Goal: Task Accomplishment & Management: Manage account settings

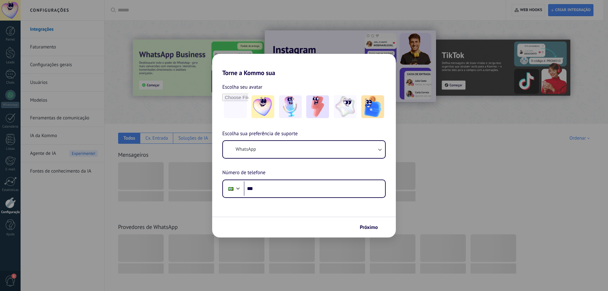
click at [463, 98] on div "Torne a Kommo sua Escolha seu avatar Escolha sua preferência de suporte WhatsAp…" at bounding box center [304, 145] width 608 height 291
click at [478, 167] on div "Torne a Kommo sua Escolha seu avatar Escolha sua preferência de suporte WhatsAp…" at bounding box center [304, 145] width 608 height 291
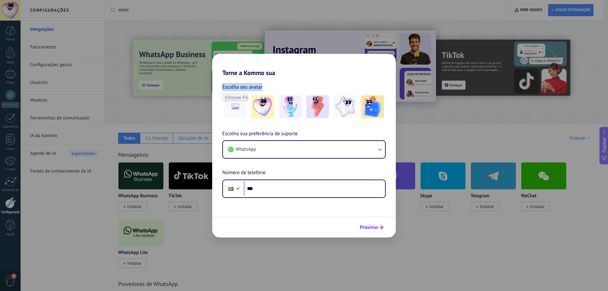
click at [376, 226] on span "Próximo" at bounding box center [369, 227] width 18 height 4
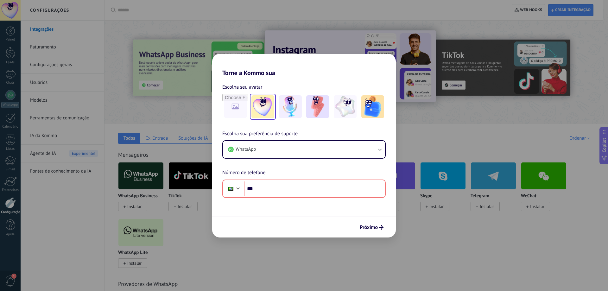
click at [268, 111] on img at bounding box center [262, 106] width 23 height 23
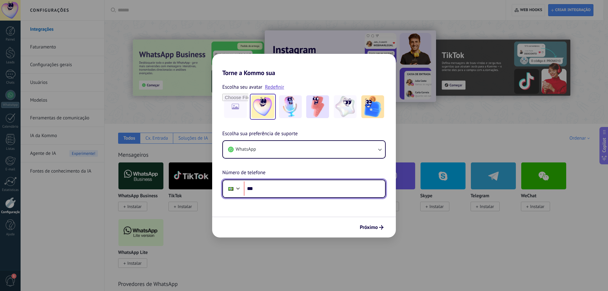
click at [328, 192] on input "***" at bounding box center [314, 188] width 141 height 15
drag, startPoint x: 546, startPoint y: 20, endPoint x: 533, endPoint y: 12, distance: 15.2
click at [543, 17] on div "Torne a Kommo sua Escolha seu avatar Redefinir Escolha sua preferência de supor…" at bounding box center [304, 145] width 608 height 291
drag, startPoint x: 526, startPoint y: 11, endPoint x: 505, endPoint y: 23, distance: 24.1
click at [525, 11] on div "Torne a Kommo sua Escolha seu avatar Redefinir Escolha sua preferência de supor…" at bounding box center [304, 145] width 608 height 291
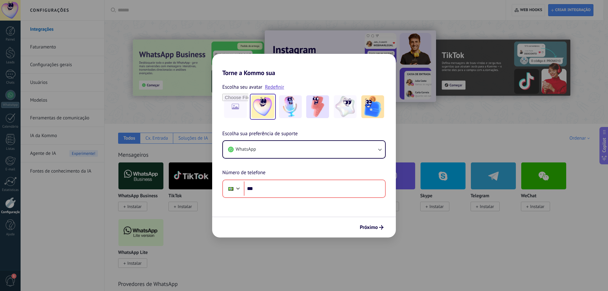
click at [156, 141] on div "Torne a Kommo sua Escolha seu avatar Redefinir Escolha sua preferência de supor…" at bounding box center [304, 145] width 608 height 291
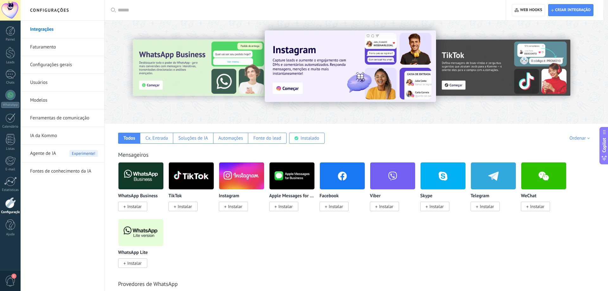
click at [40, 83] on link "Usuários" at bounding box center [64, 83] width 68 height 18
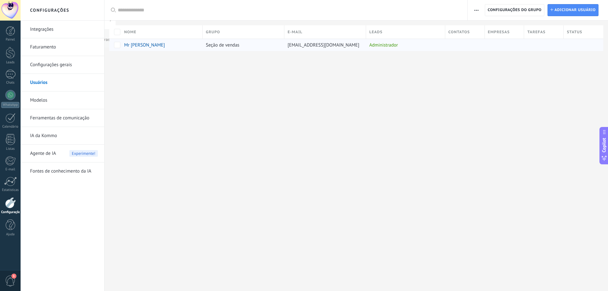
click at [323, 43] on span "mrcat.ipanemarj@gmail.com" at bounding box center [324, 45] width 72 height 6
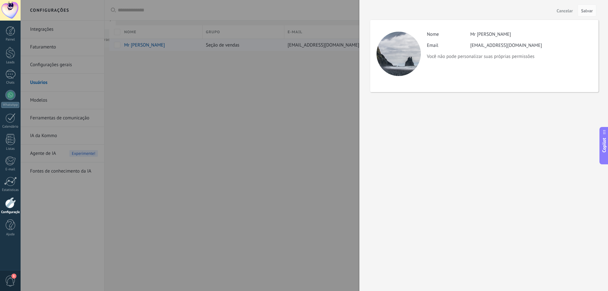
click at [323, 43] on div at bounding box center [304, 145] width 608 height 291
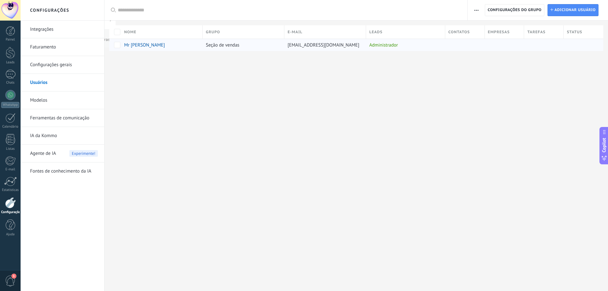
drag, startPoint x: 350, startPoint y: 47, endPoint x: 146, endPoint y: 45, distance: 203.7
click at [146, 45] on div "Mr Cat Seção de vendas mrcat.ipanemarj@gmail.com Administrador" at bounding box center [356, 45] width 494 height 12
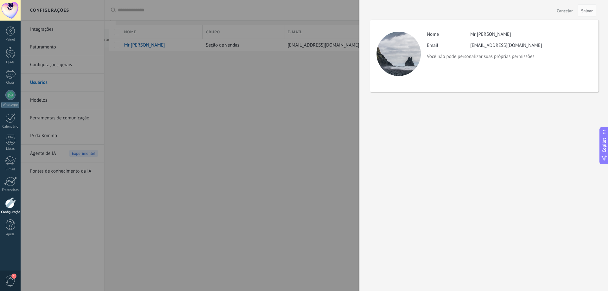
click at [557, 12] on span "Cancelar" at bounding box center [565, 11] width 16 height 4
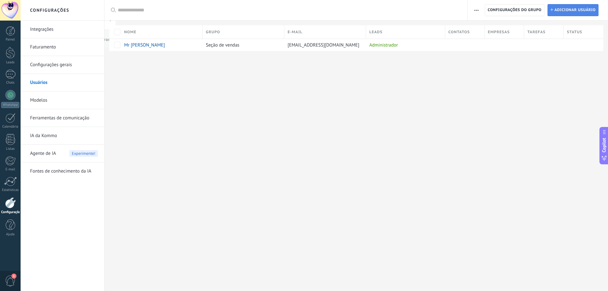
click at [562, 9] on span "Adicionar usuário" at bounding box center [575, 9] width 41 height 11
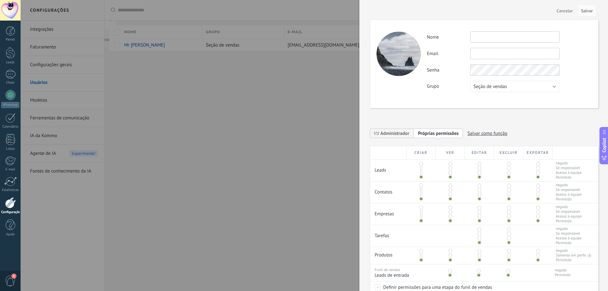
click at [503, 38] on input "text" at bounding box center [514, 36] width 89 height 11
type input "**********"
click at [501, 52] on input "**********" at bounding box center [514, 53] width 89 height 11
type input "**********"
click at [562, 60] on div "**********" at bounding box center [509, 61] width 165 height 61
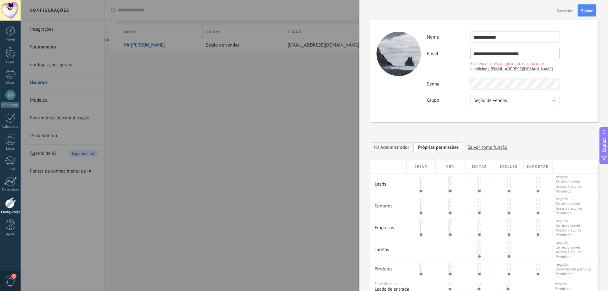
click at [543, 67] on div "Este email já está registrado. Escolha outro ou adicione auredigitalmkt@gmail.c…" at bounding box center [514, 66] width 89 height 11
click at [566, 11] on span "Cancelar" at bounding box center [565, 11] width 16 height 4
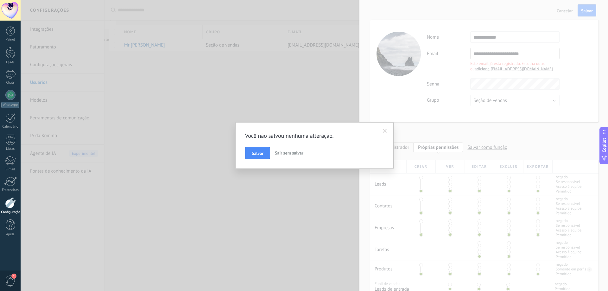
click at [284, 156] on button "Sair sem salvar" at bounding box center [289, 153] width 34 height 12
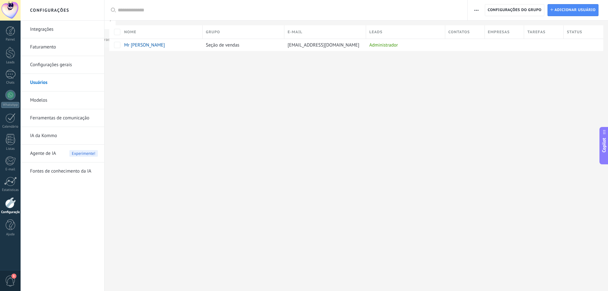
click at [10, 9] on div at bounding box center [10, 10] width 21 height 21
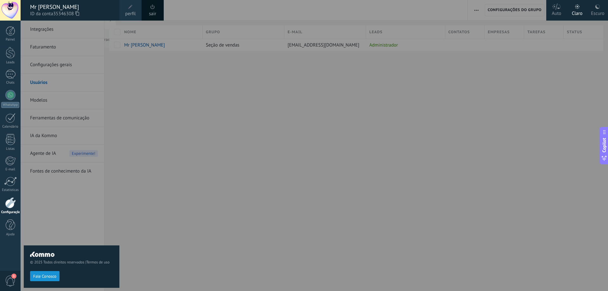
click at [78, 12] on icon at bounding box center [77, 13] width 4 height 5
drag, startPoint x: 310, startPoint y: 126, endPoint x: 314, endPoint y: 123, distance: 4.5
click at [312, 126] on div at bounding box center [325, 145] width 608 height 291
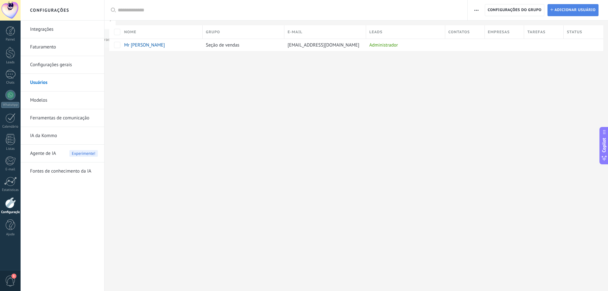
click at [570, 13] on span "Adicionar usuário" at bounding box center [575, 9] width 41 height 11
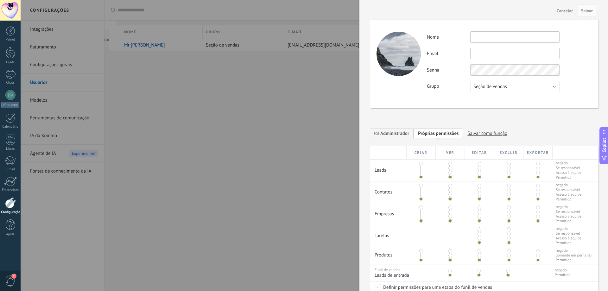
click at [502, 37] on input "text" at bounding box center [514, 36] width 89 height 11
type input "**********"
click at [524, 57] on input "text" at bounding box center [514, 53] width 89 height 11
click at [481, 54] on input "text" at bounding box center [514, 53] width 89 height 11
paste input "**********"
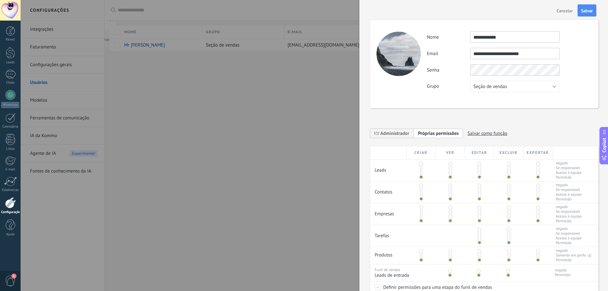
type input "**********"
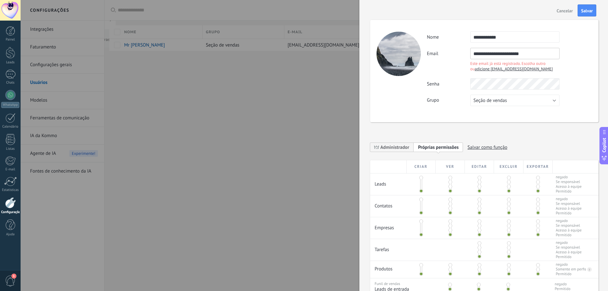
click at [511, 71] on span "adicione auredigitalmkt@gmail.com" at bounding box center [514, 68] width 78 height 5
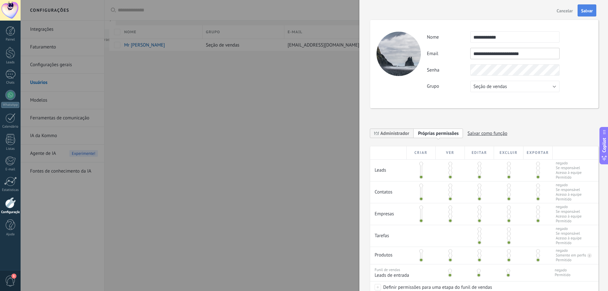
click at [586, 12] on span "Salvar" at bounding box center [587, 11] width 12 height 4
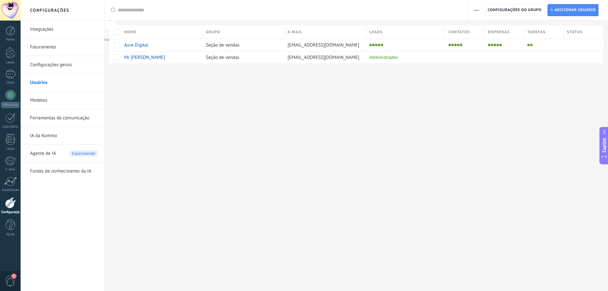
click at [439, 76] on div at bounding box center [357, 73] width 504 height 21
drag, startPoint x: 323, startPoint y: 88, endPoint x: 303, endPoint y: 91, distance: 19.8
click at [306, 91] on div "Configurações Integrações Faturamento Configurações gerais Usuários Modelos Fer…" at bounding box center [314, 145] width 587 height 291
click at [8, 29] on div at bounding box center [11, 31] width 10 height 10
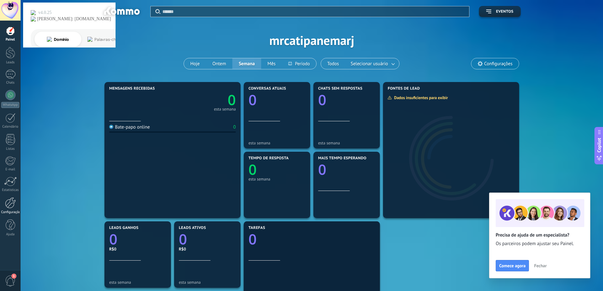
click at [12, 207] on div at bounding box center [10, 202] width 11 height 11
click at [8, 203] on div at bounding box center [10, 202] width 11 height 11
